Goal: Navigation & Orientation: Find specific page/section

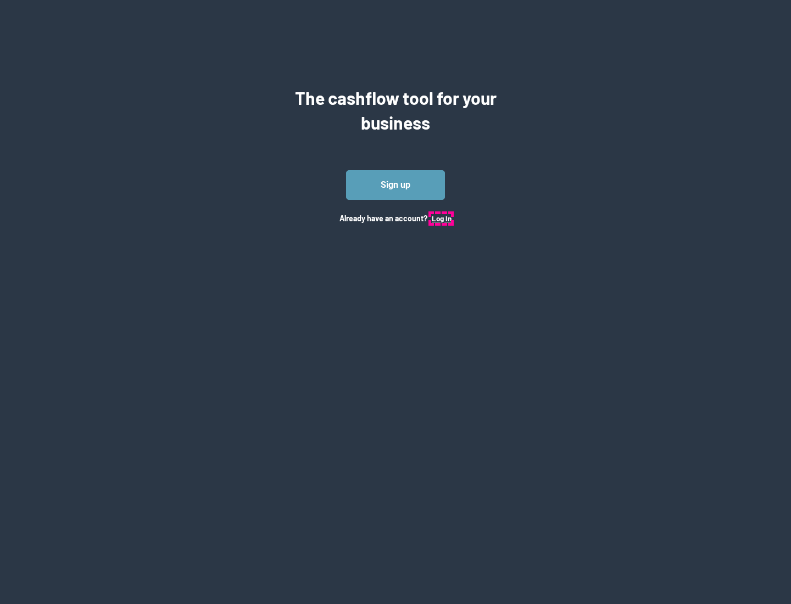
click at [441, 218] on button "Log In" at bounding box center [442, 218] width 20 height 9
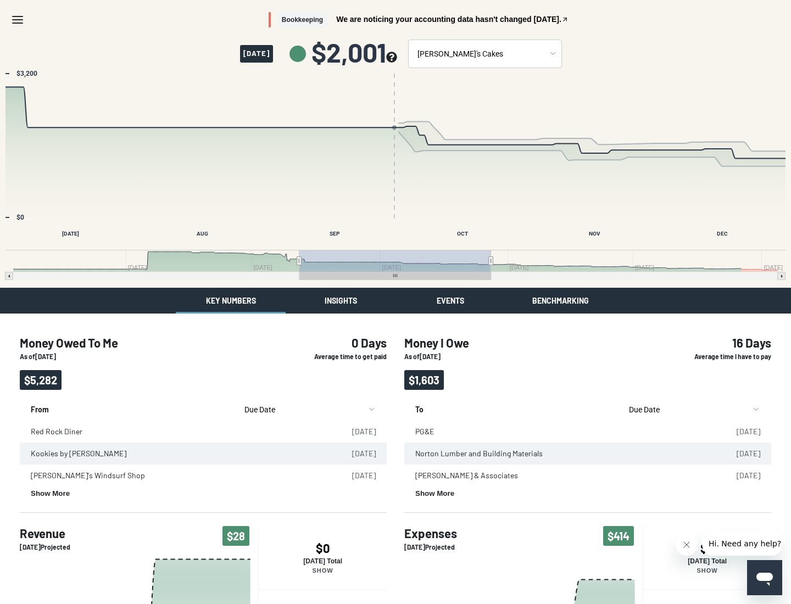
click at [341, 301] on button "Insights" at bounding box center [341, 301] width 110 height 26
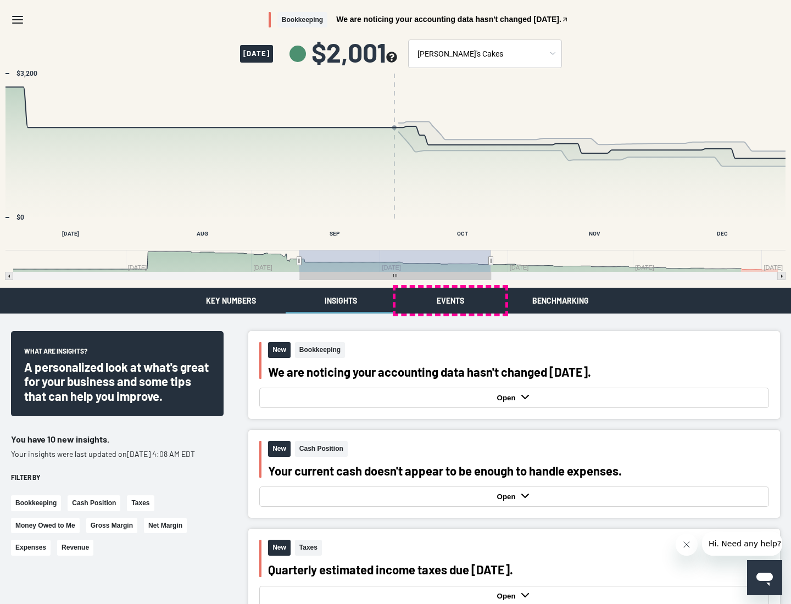
click at [451, 301] on button "Events" at bounding box center [451, 301] width 110 height 26
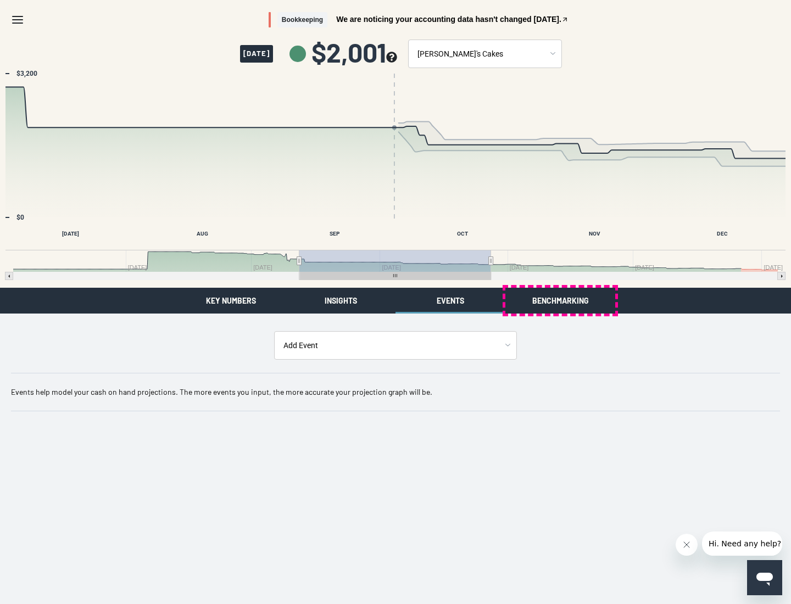
click at [560, 301] on button "Benchmarking" at bounding box center [561, 301] width 110 height 26
